Goal: Manage account settings

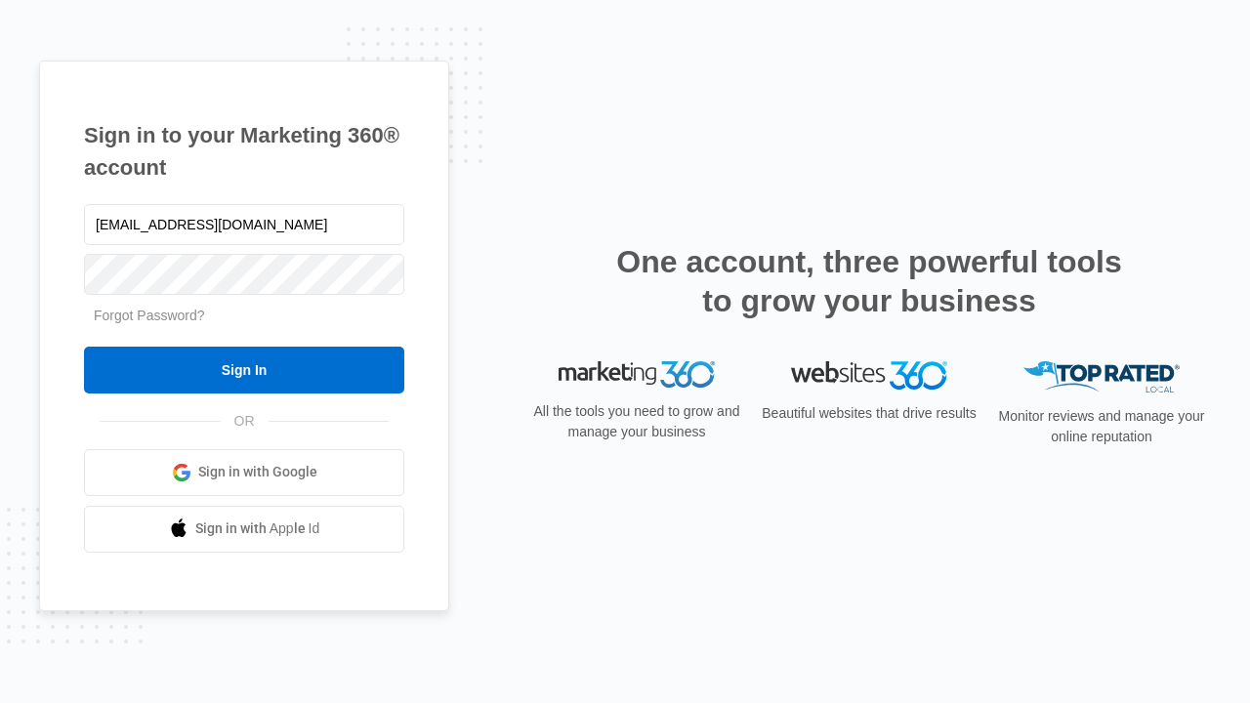
type input "[EMAIL_ADDRESS][DOMAIN_NAME]"
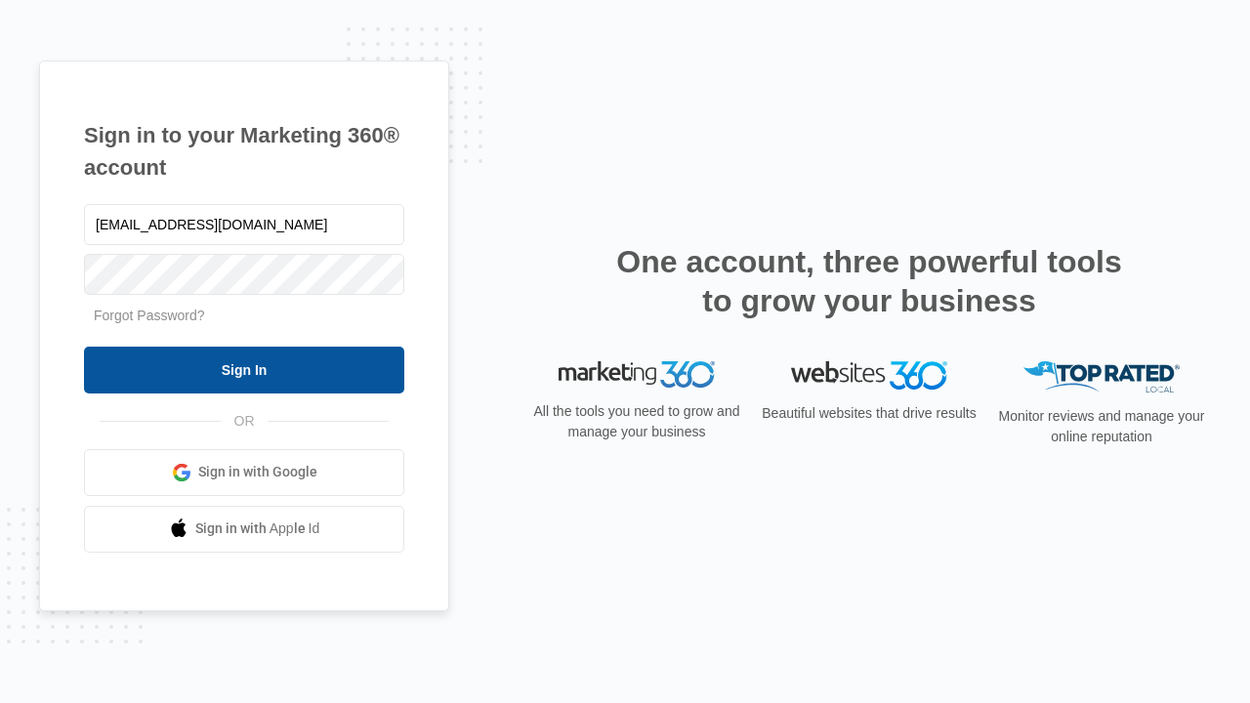
click at [244, 369] on input "Sign In" at bounding box center [244, 370] width 320 height 47
